Goal: Understand process/instructions

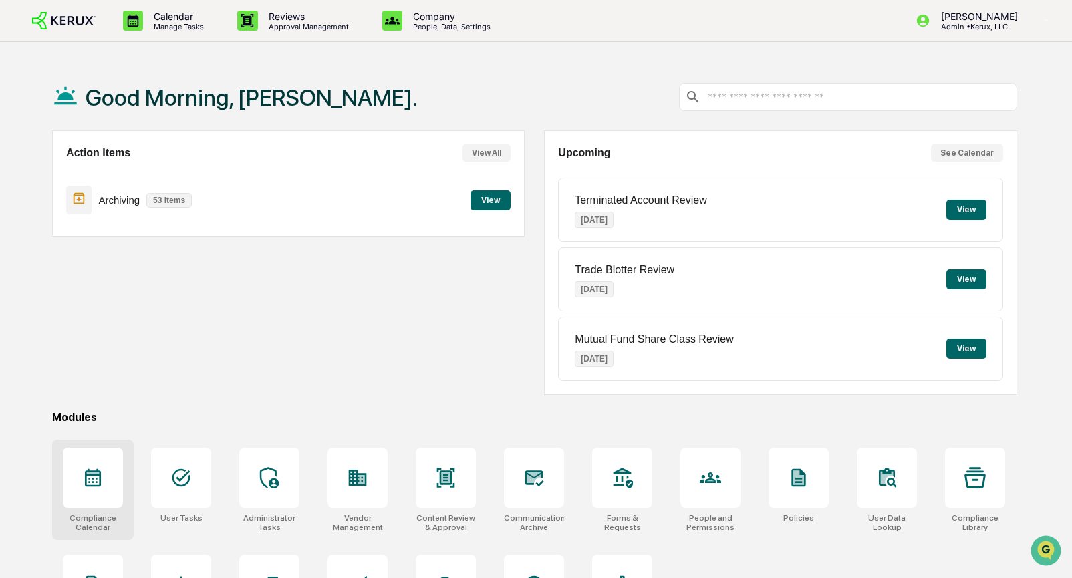
click at [83, 468] on icon at bounding box center [92, 477] width 21 height 21
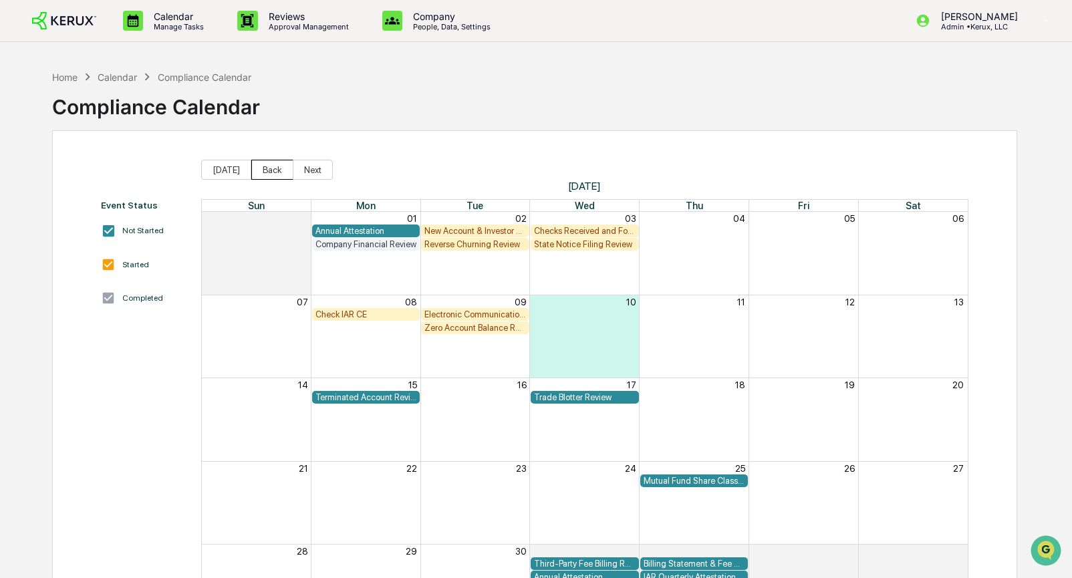
click at [264, 166] on button "Back" at bounding box center [272, 170] width 42 height 20
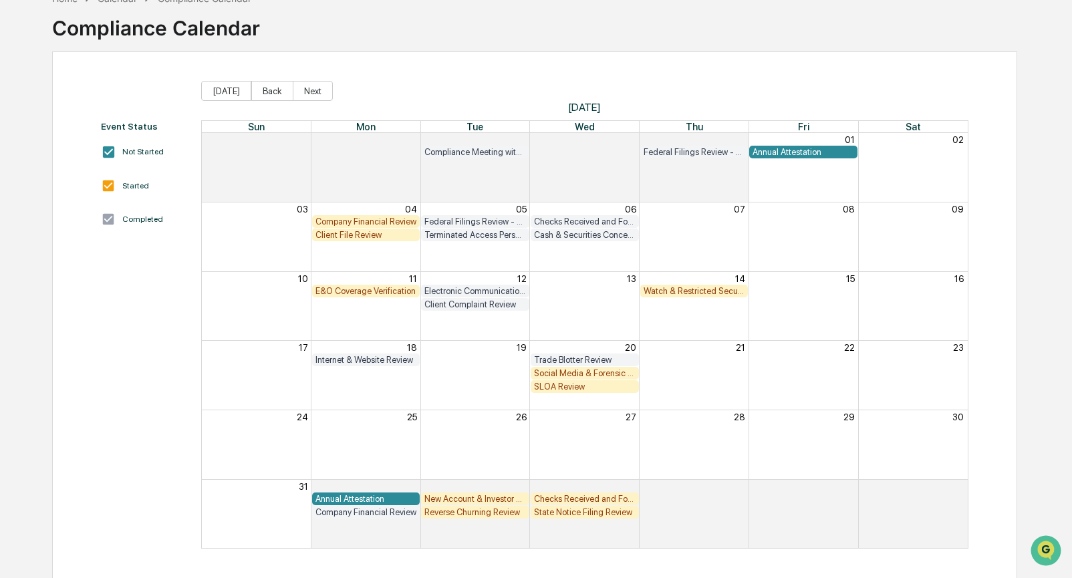
scroll to position [80, 0]
click at [312, 90] on button "Next" at bounding box center [313, 90] width 40 height 20
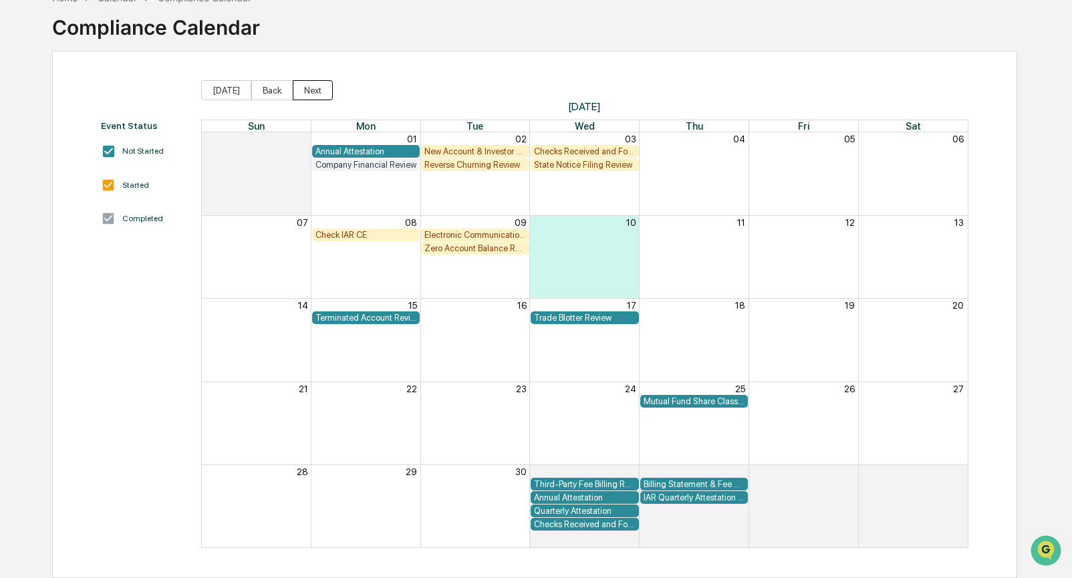
click at [303, 91] on button "Next" at bounding box center [313, 90] width 40 height 20
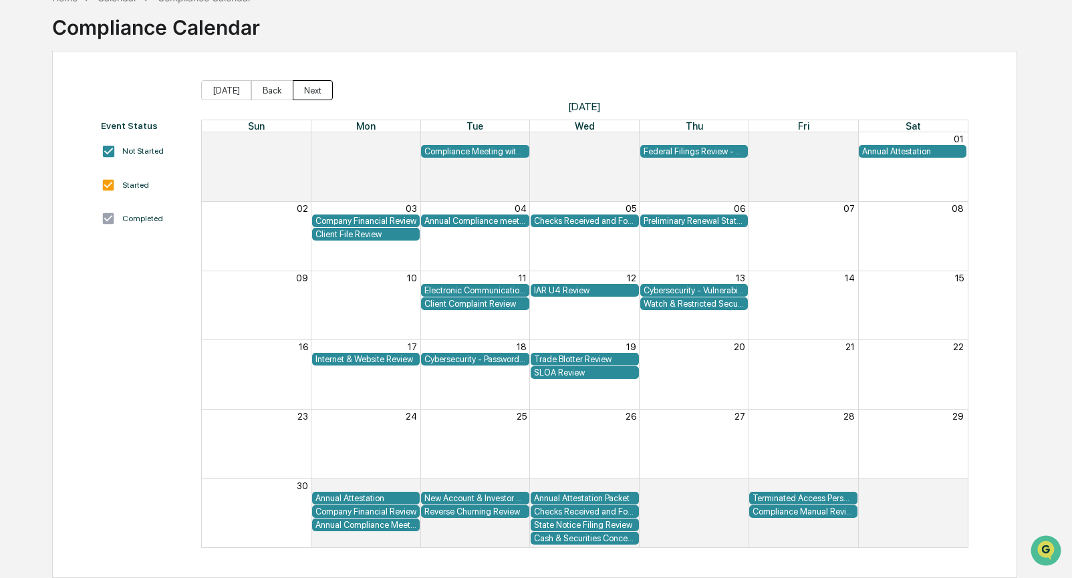
click at [304, 91] on button "Next" at bounding box center [313, 90] width 40 height 20
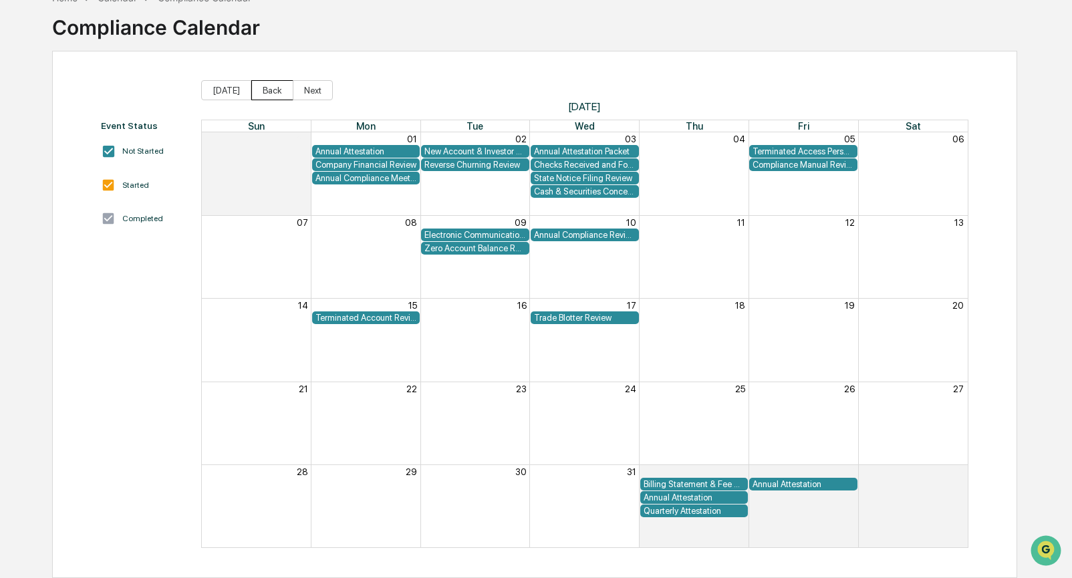
click at [278, 90] on button "Back" at bounding box center [272, 90] width 42 height 20
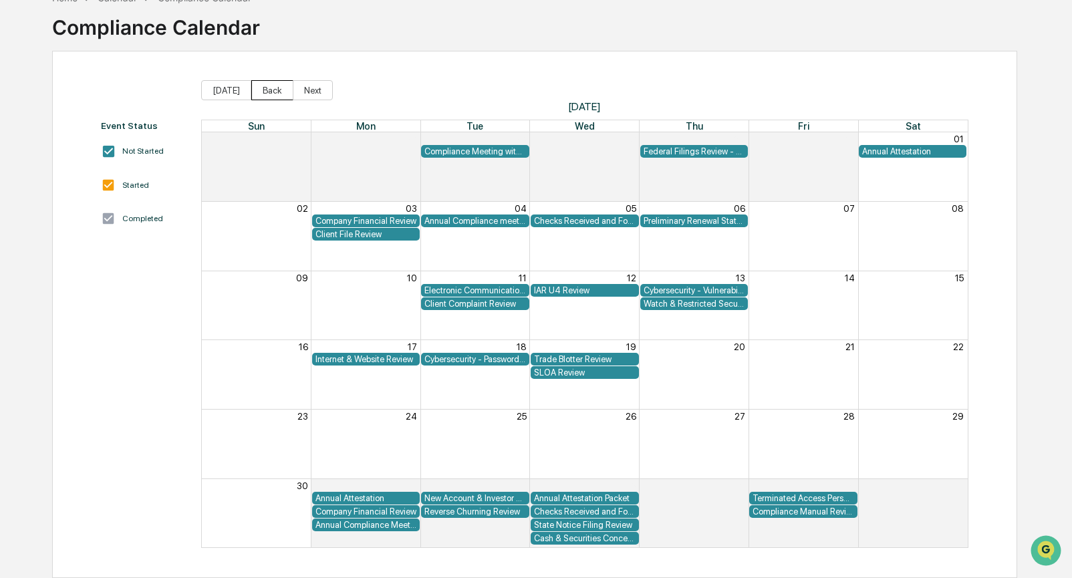
click at [261, 87] on button "Back" at bounding box center [272, 90] width 42 height 20
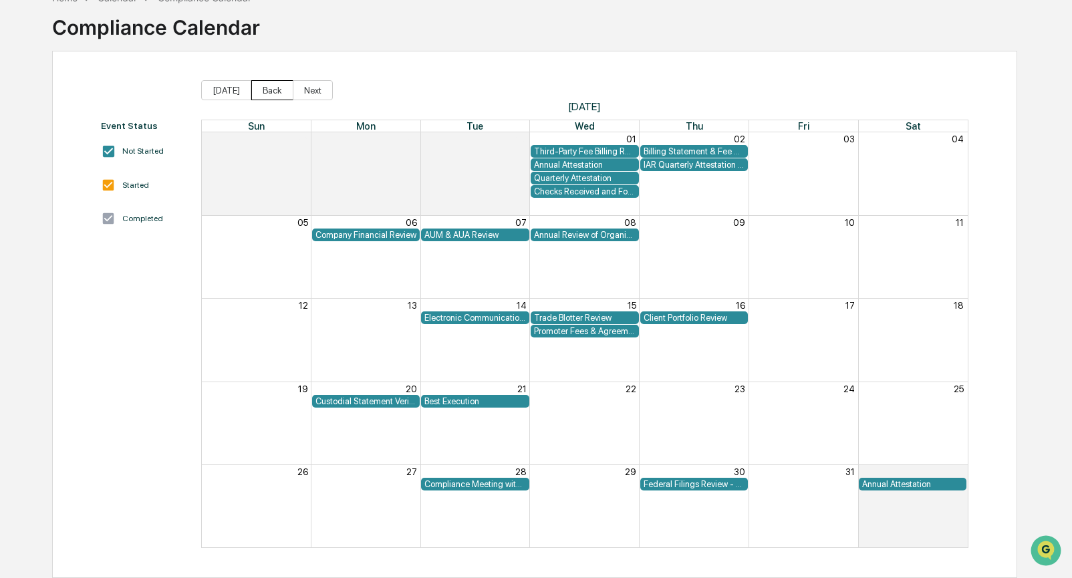
click at [263, 88] on button "Back" at bounding box center [272, 90] width 42 height 20
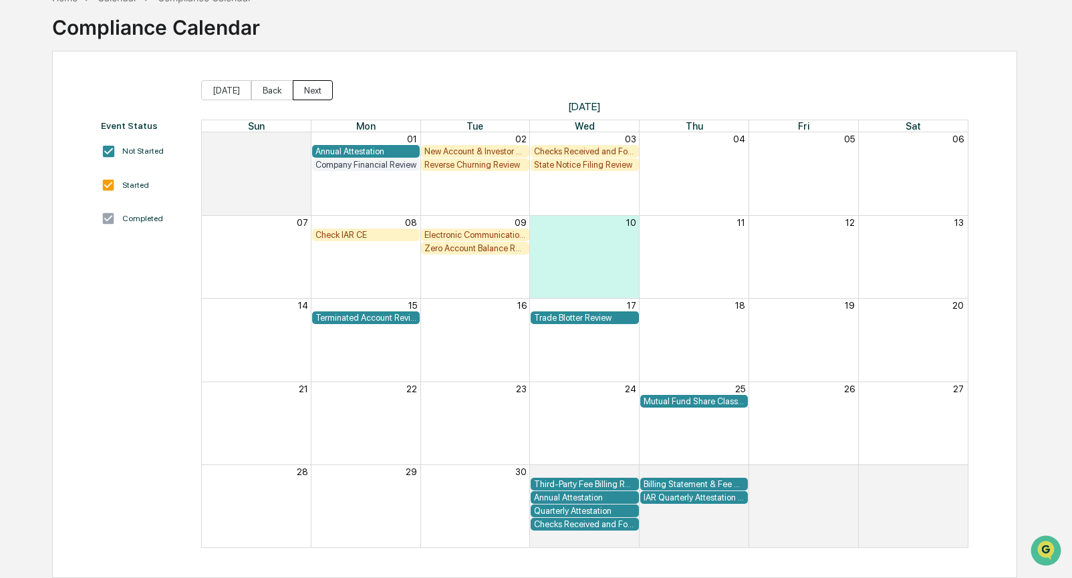
click at [305, 87] on button "Next" at bounding box center [313, 90] width 40 height 20
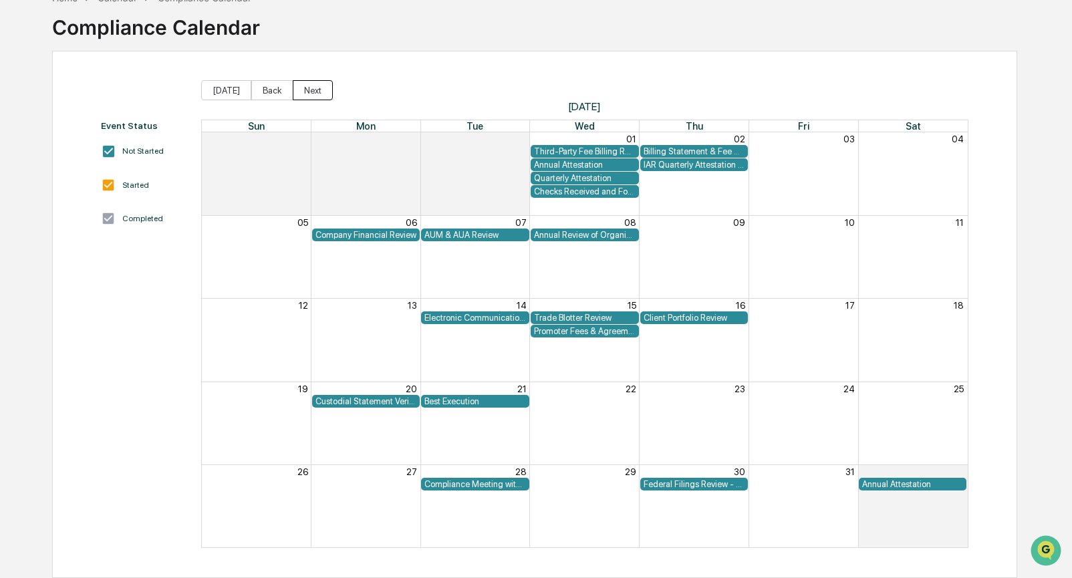
click at [305, 87] on button "Next" at bounding box center [313, 90] width 40 height 20
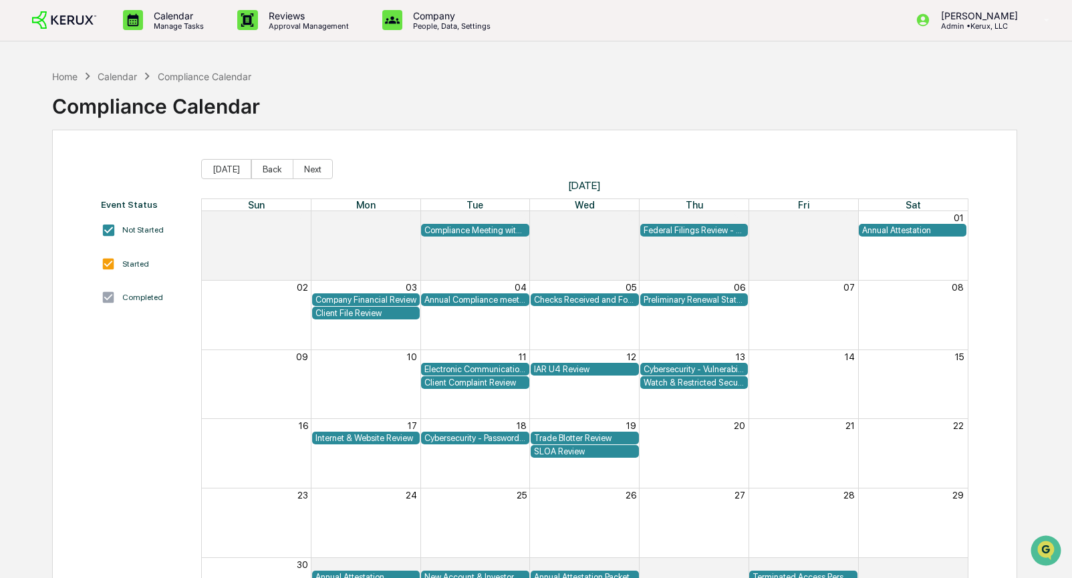
scroll to position [0, 0]
